Goal: Find specific page/section: Find specific page/section

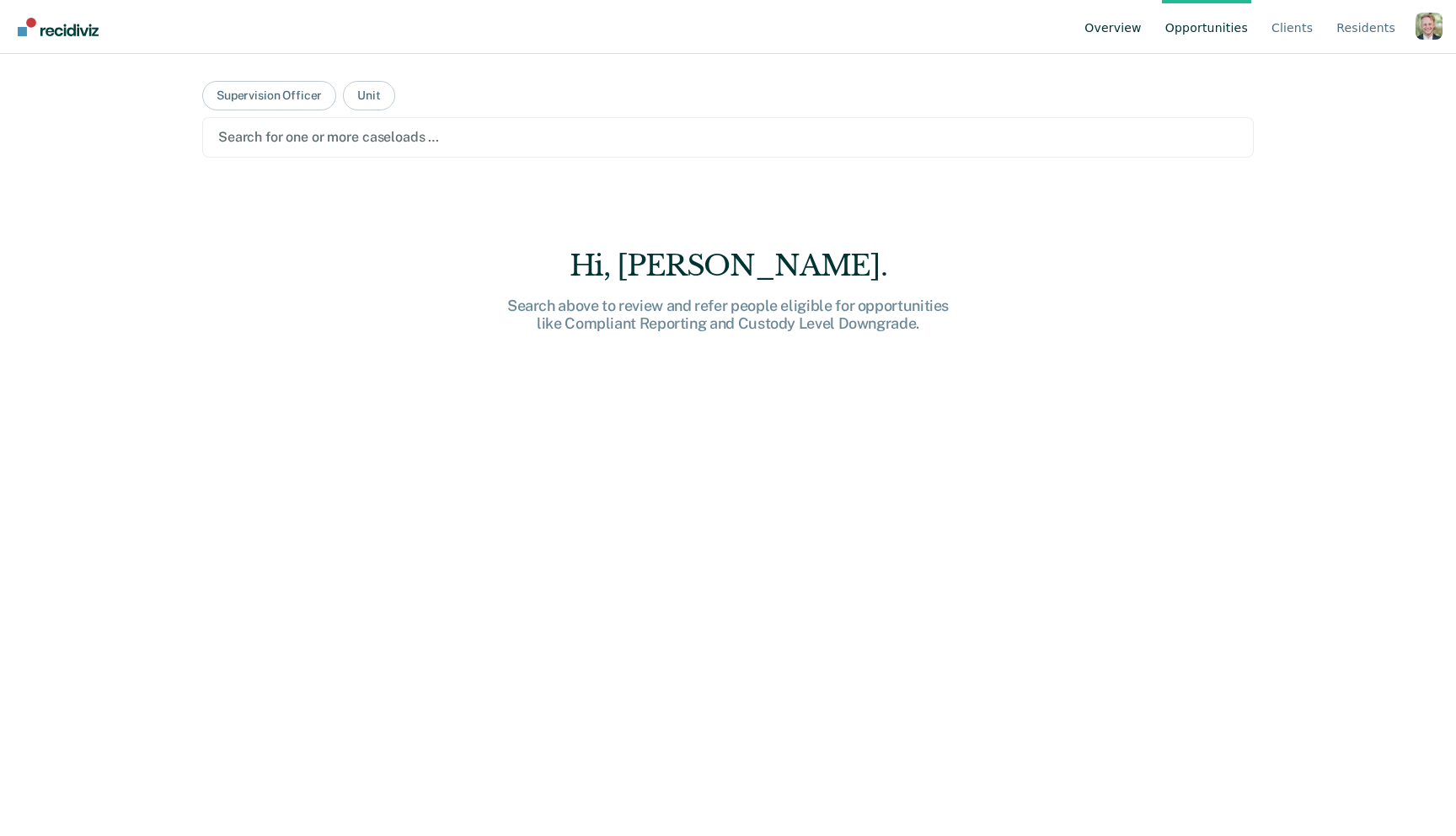
click at [1134, 29] on link "Overview" at bounding box center [1114, 27] width 64 height 54
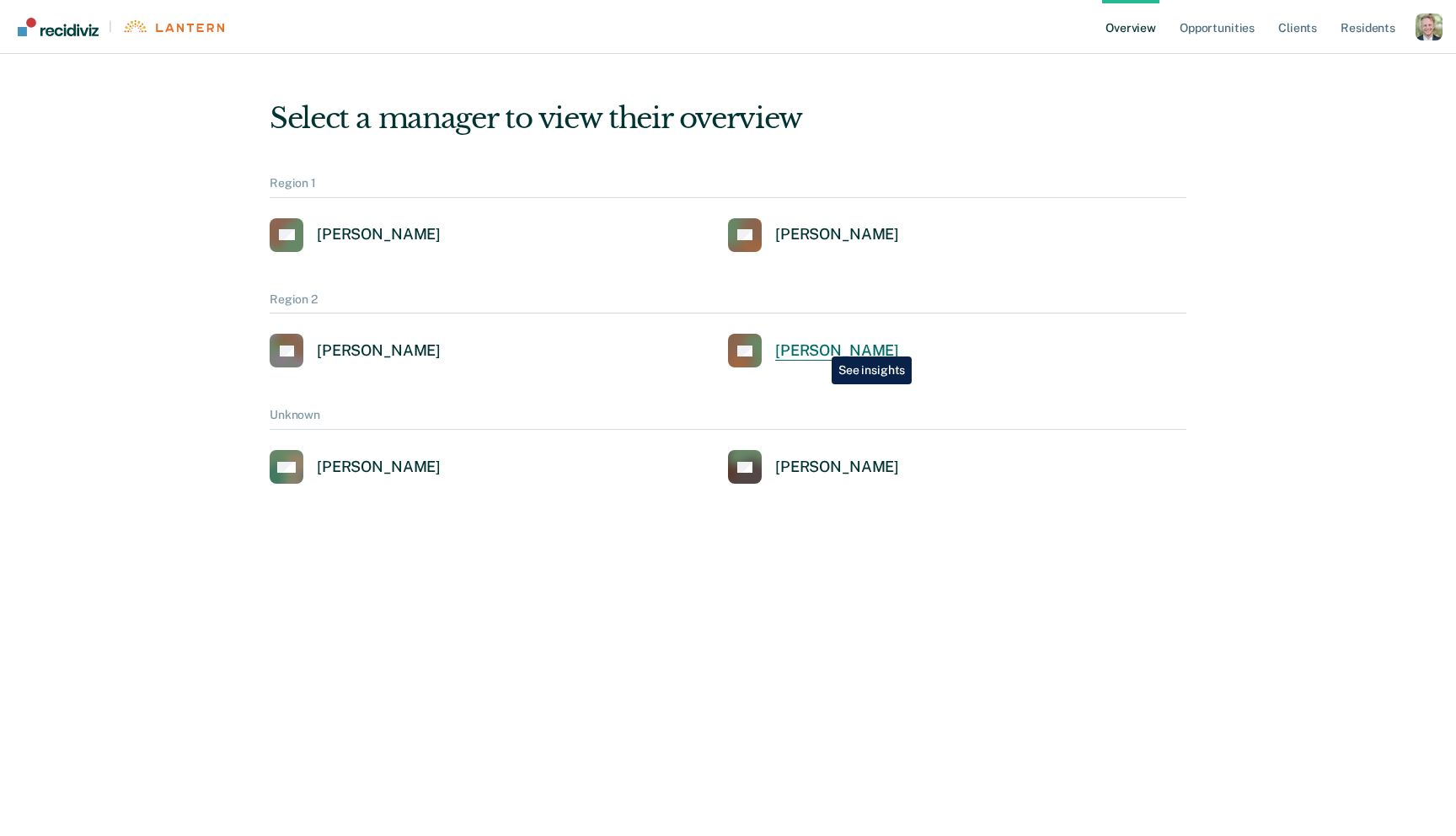
click at [819, 344] on div "[PERSON_NAME]" at bounding box center [837, 351] width 124 height 19
